Goal: Information Seeking & Learning: Find contact information

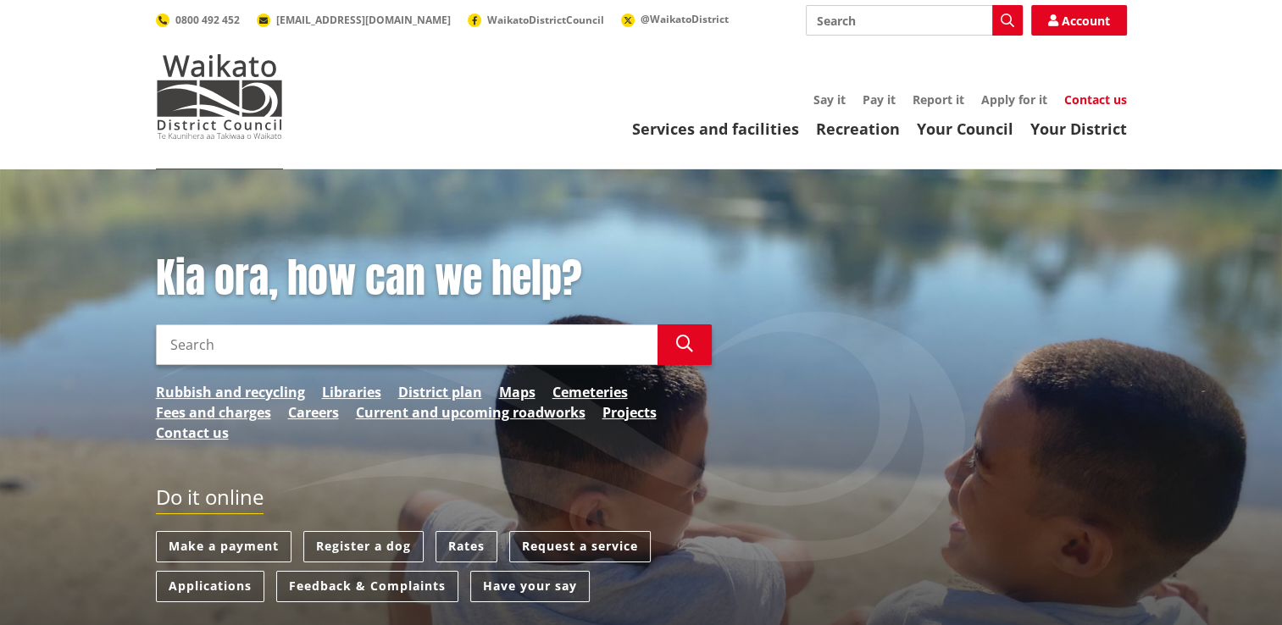
click at [1098, 97] on link "Contact us" at bounding box center [1096, 100] width 63 height 16
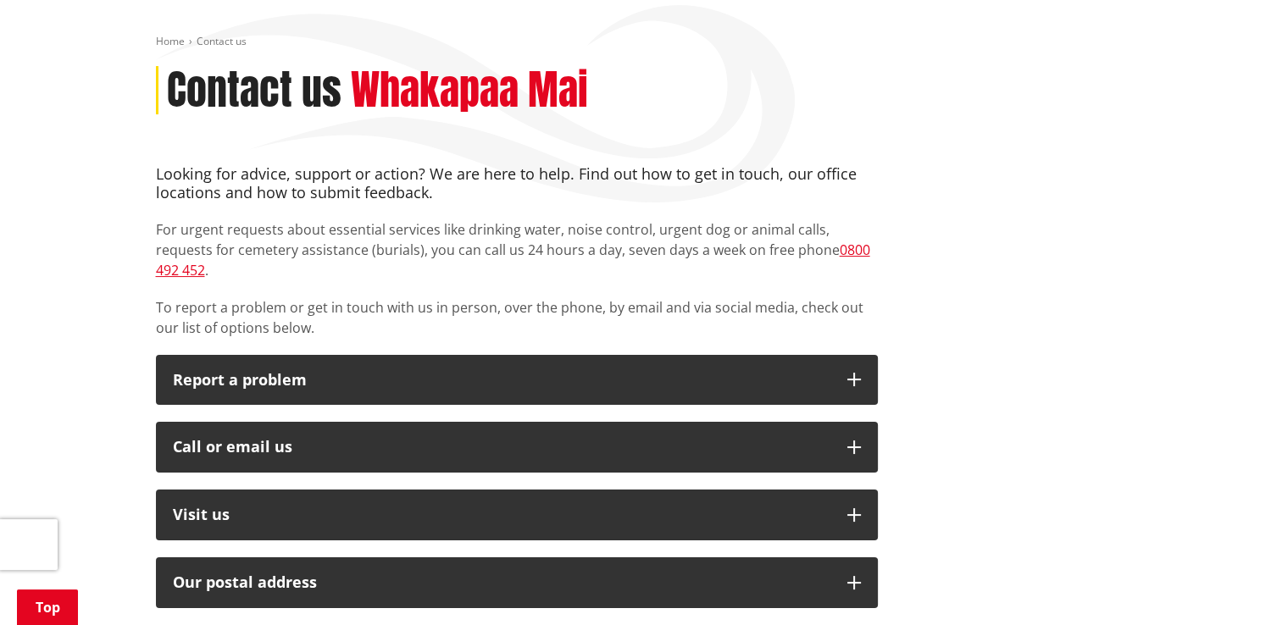
scroll to position [254, 0]
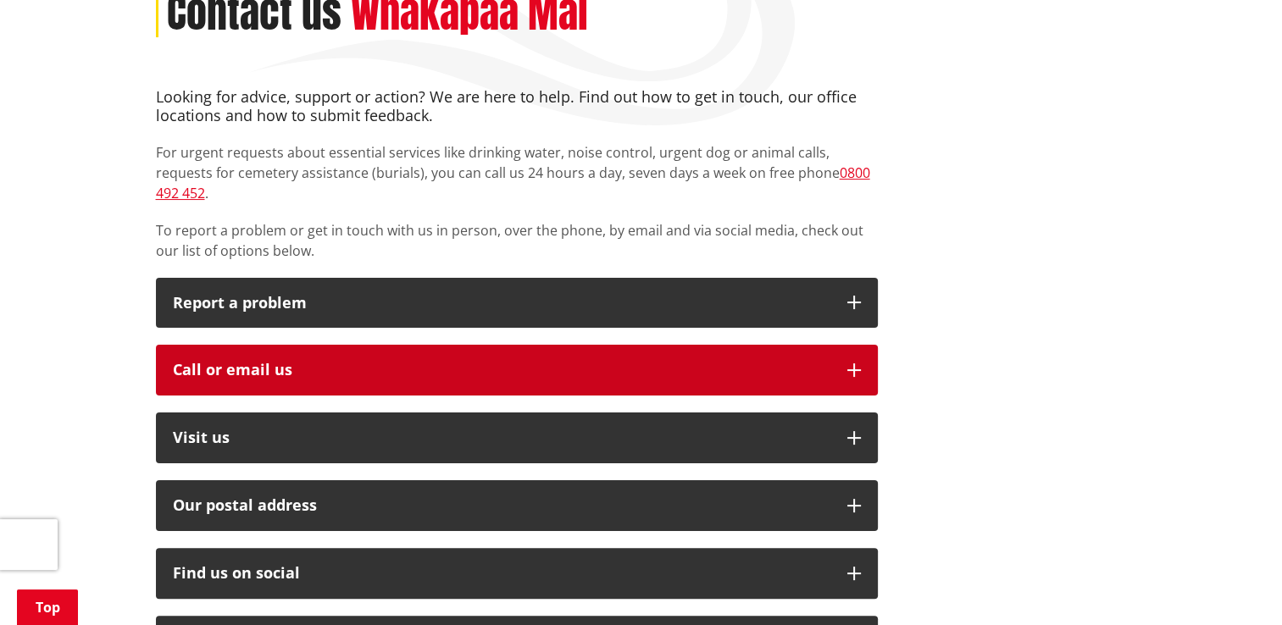
click at [639, 345] on button "Call or email us" at bounding box center [517, 370] width 722 height 51
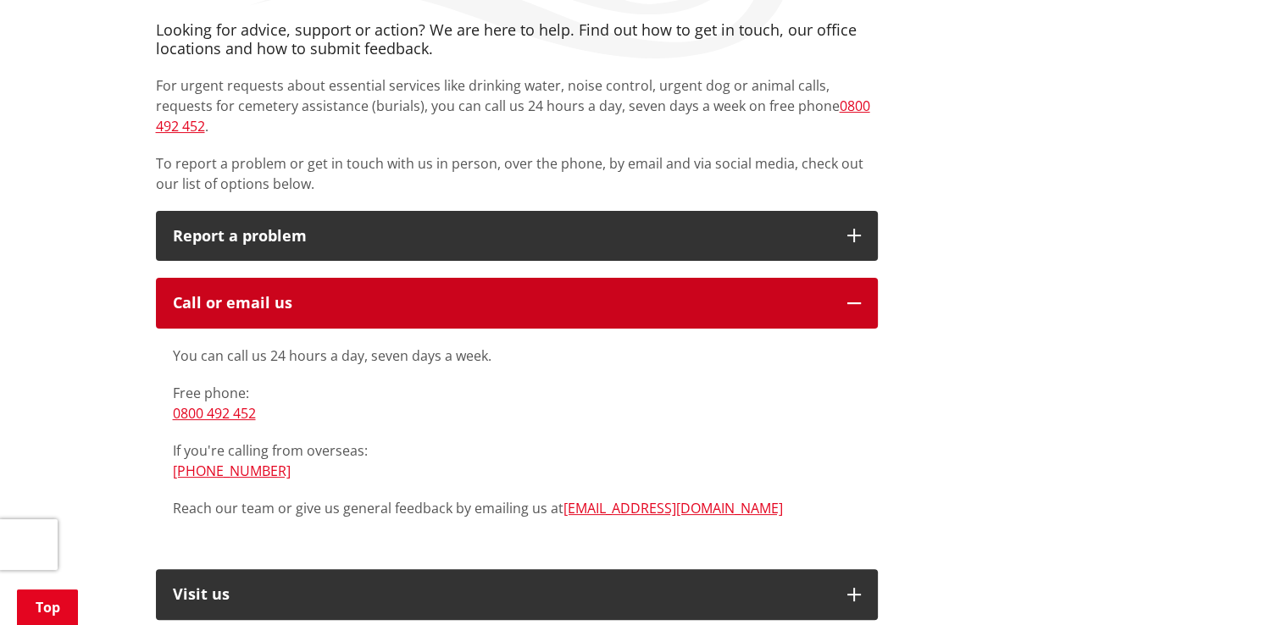
scroll to position [424, 0]
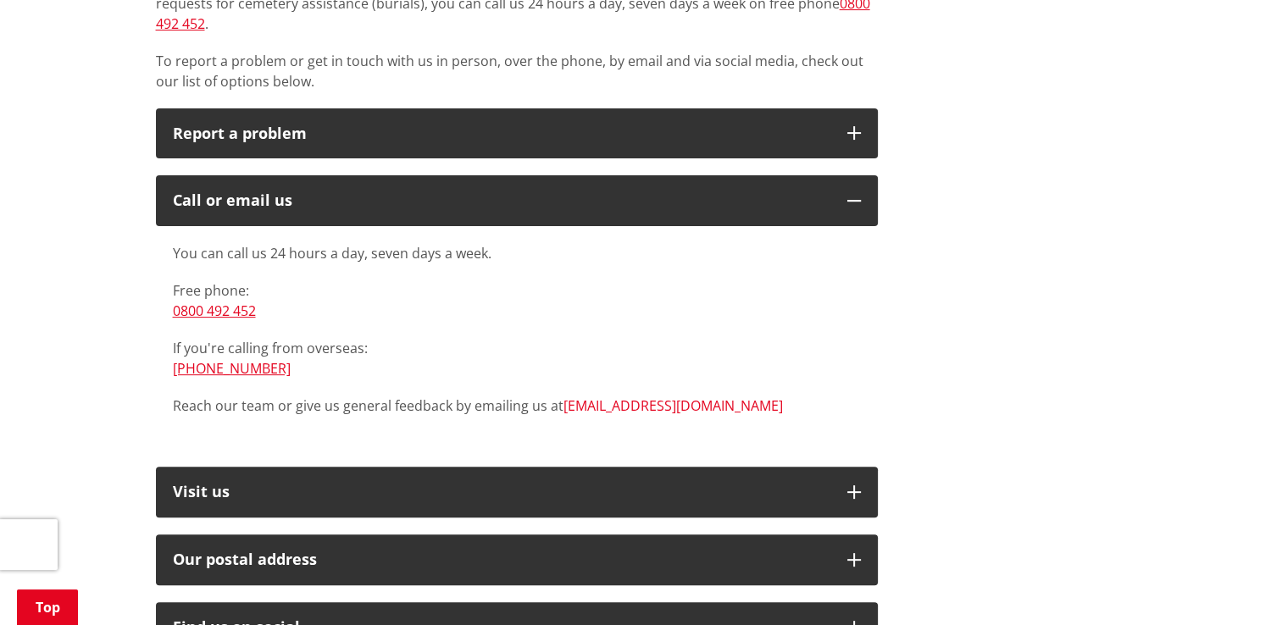
click at [619, 397] on link "[EMAIL_ADDRESS][DOMAIN_NAME]" at bounding box center [674, 406] width 220 height 19
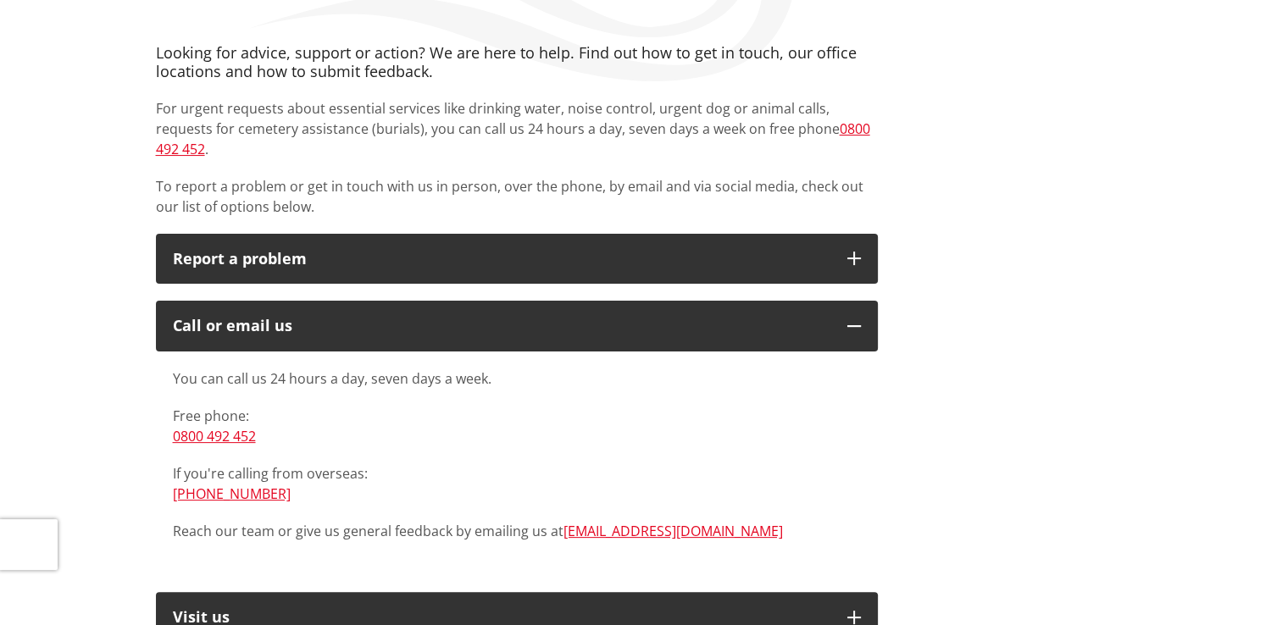
scroll to position [0, 0]
